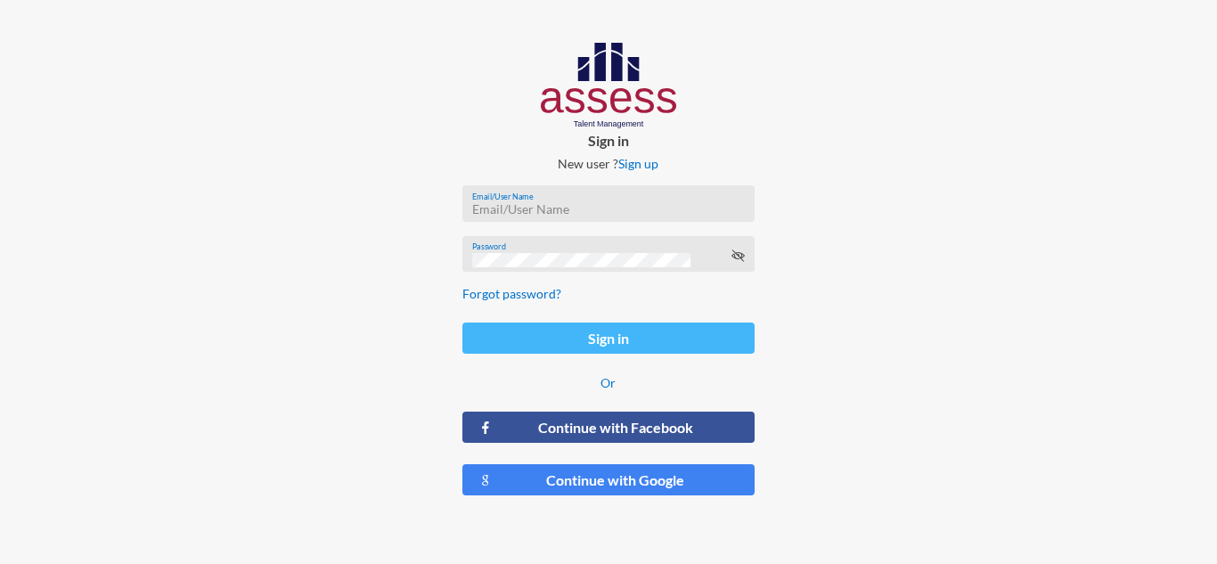
type input "[EMAIL_ADDRESS][DOMAIN_NAME]"
click at [542, 340] on button "Sign in" at bounding box center [607, 338] width 291 height 31
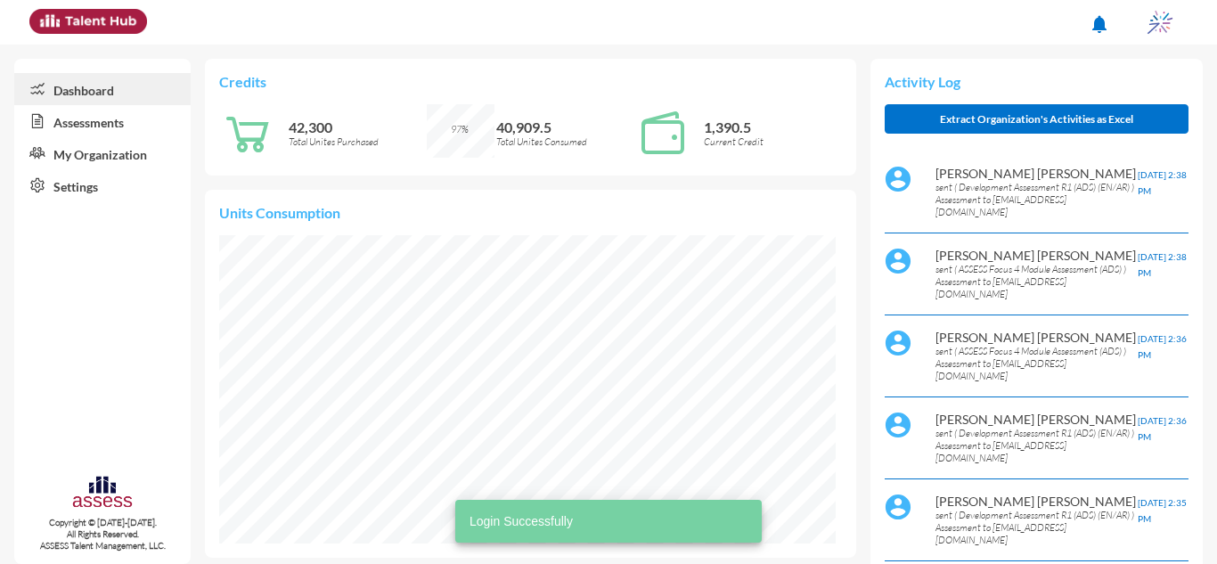
scroll to position [140, 280]
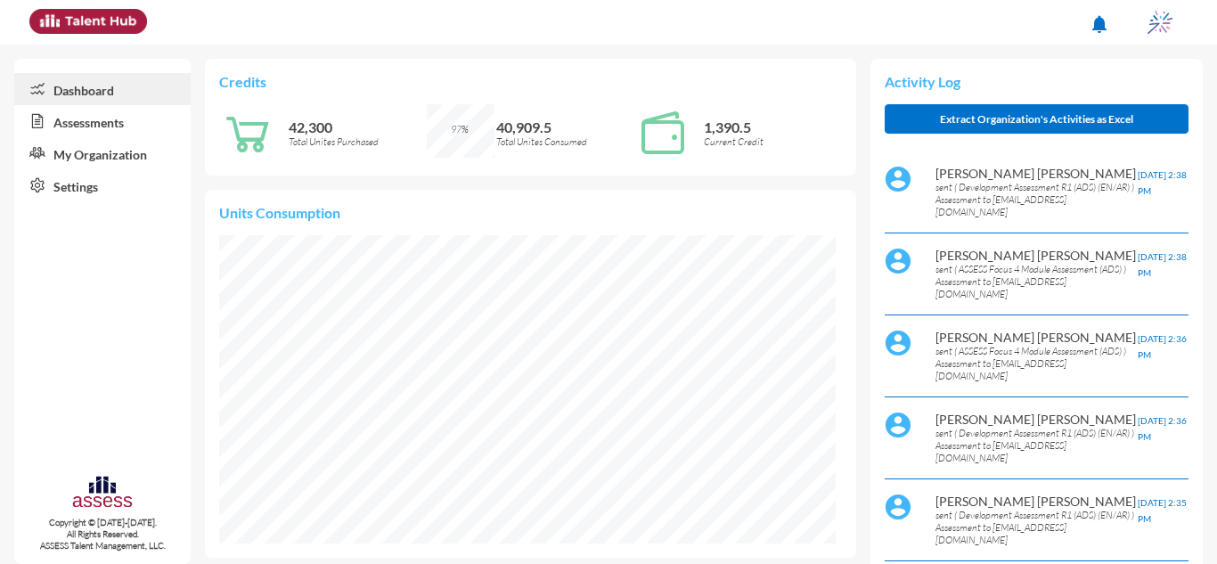
click at [124, 127] on link "Assessments" at bounding box center [102, 121] width 176 height 32
